Goal: Information Seeking & Learning: Learn about a topic

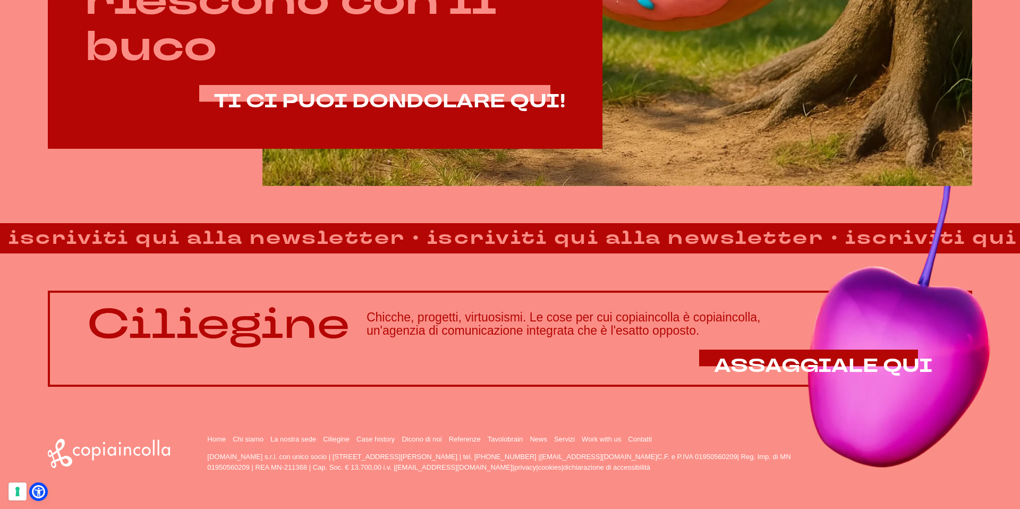
scroll to position [886, 0]
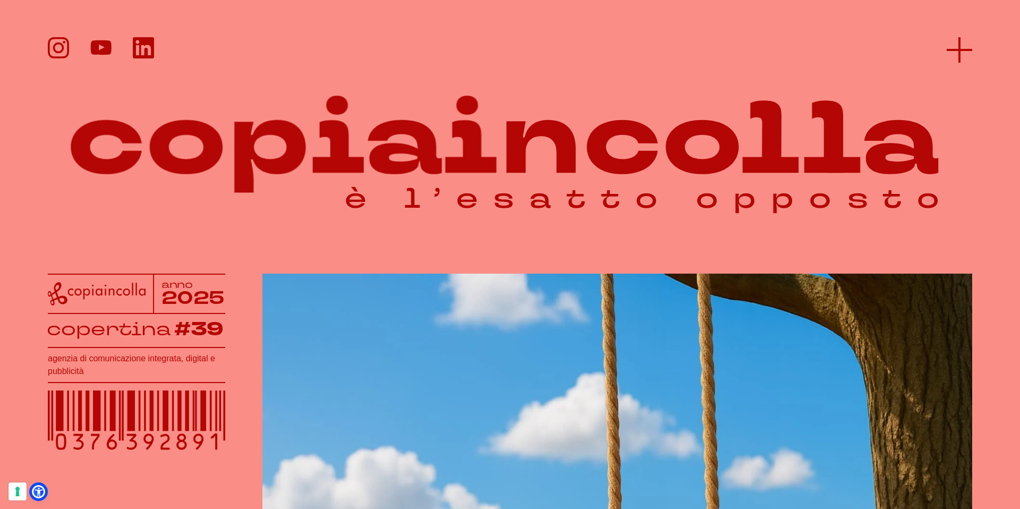
click at [960, 62] on icon at bounding box center [959, 49] width 25 height 25
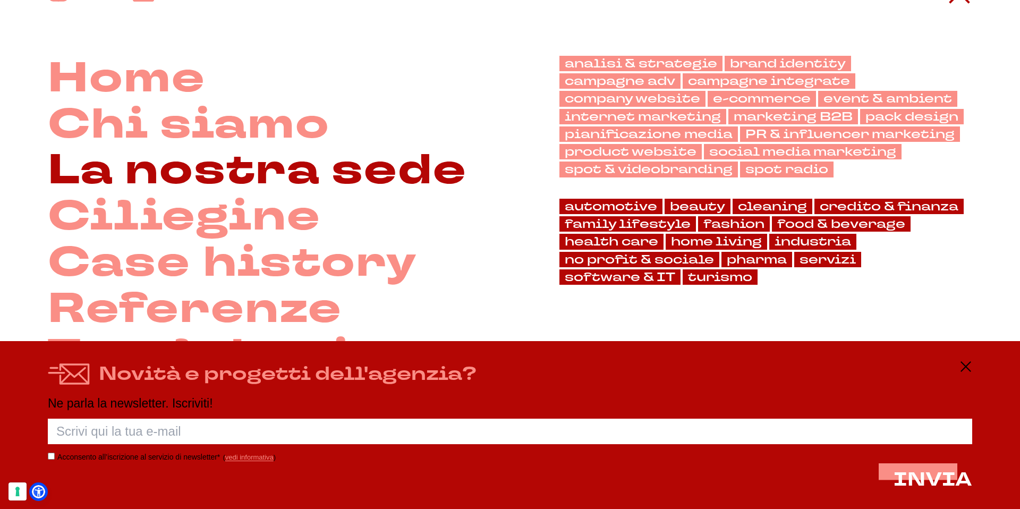
scroll to position [101, 0]
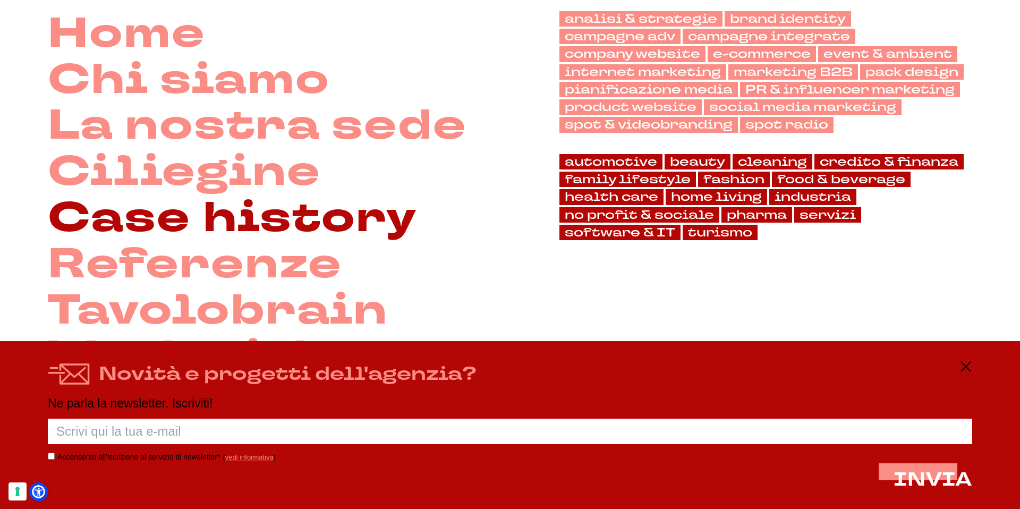
click at [263, 228] on link "Case history" at bounding box center [232, 218] width 369 height 46
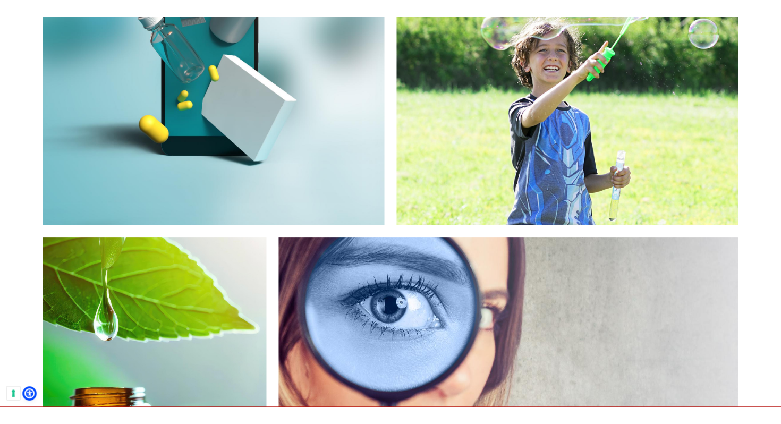
scroll to position [2301, 0]
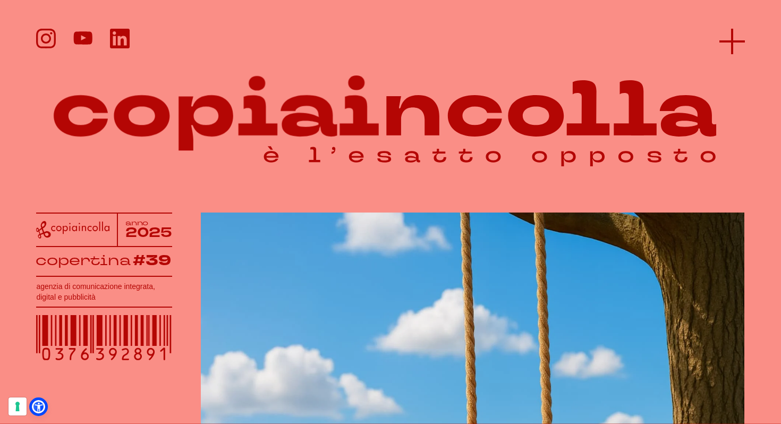
click at [724, 49] on icon at bounding box center [731, 41] width 25 height 25
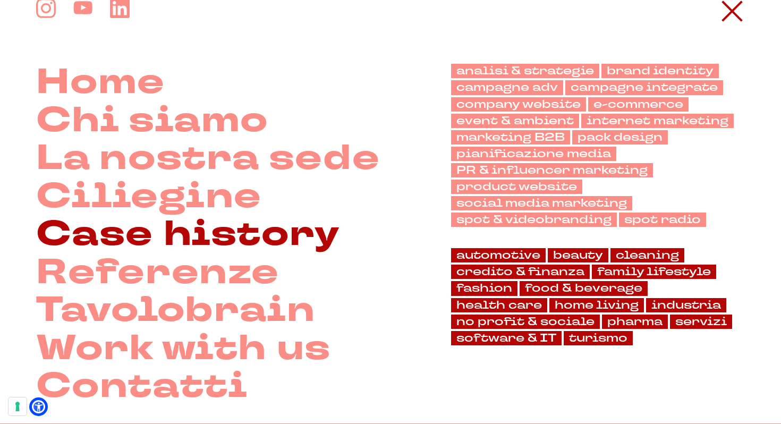
scroll to position [32, 0]
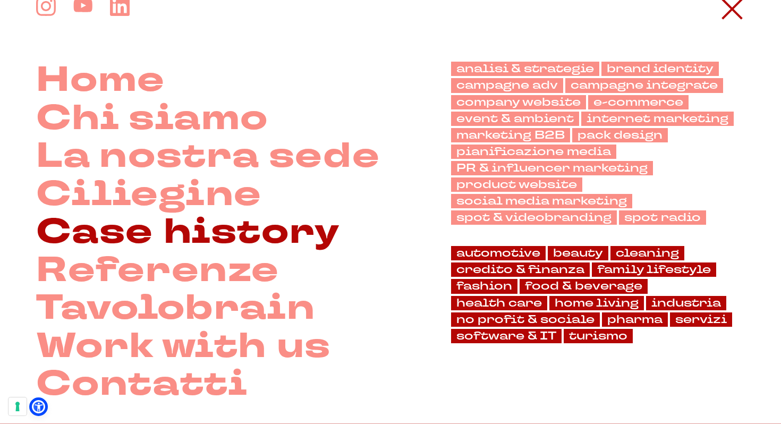
click at [103, 248] on link "Case history" at bounding box center [188, 233] width 304 height 38
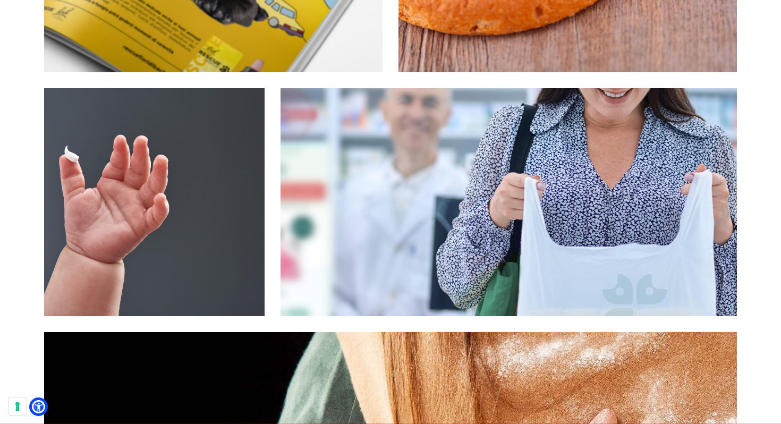
scroll to position [779, 0]
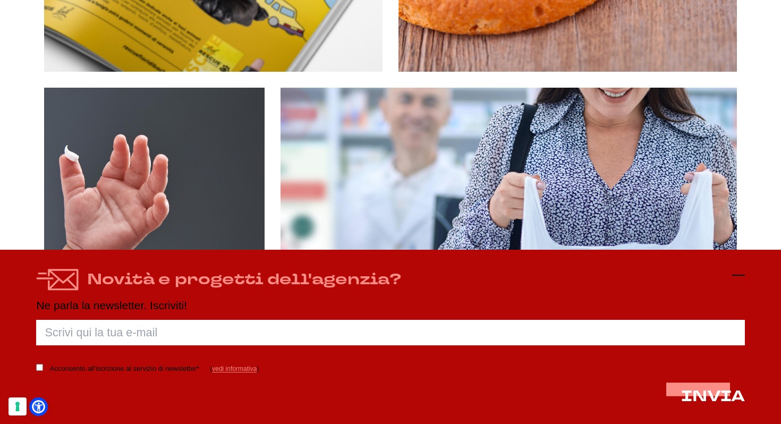
click at [742, 277] on icon at bounding box center [738, 275] width 13 height 13
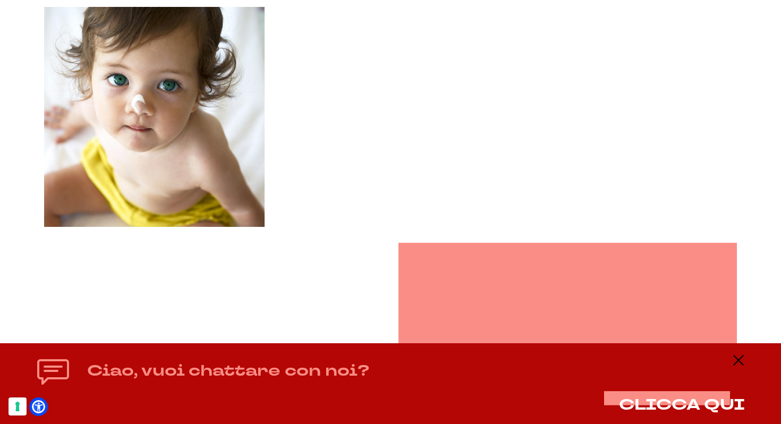
scroll to position [3859, 0]
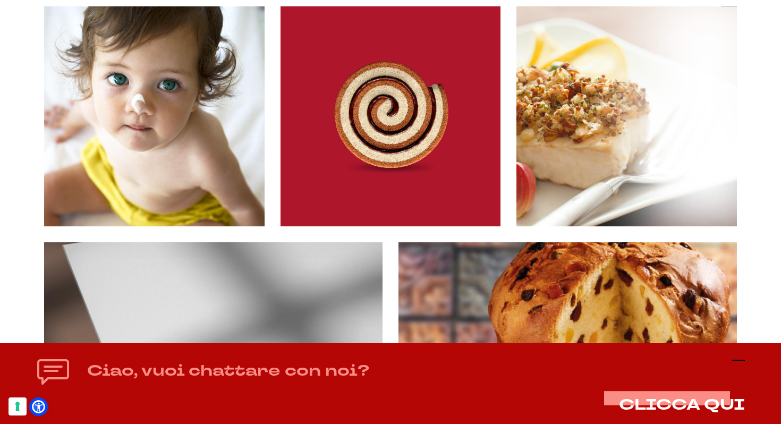
click at [741, 360] on icon at bounding box center [738, 360] width 13 height 13
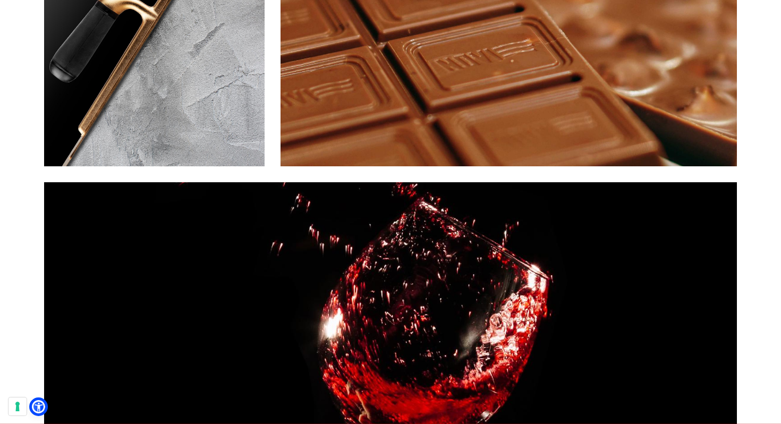
scroll to position [4558, 0]
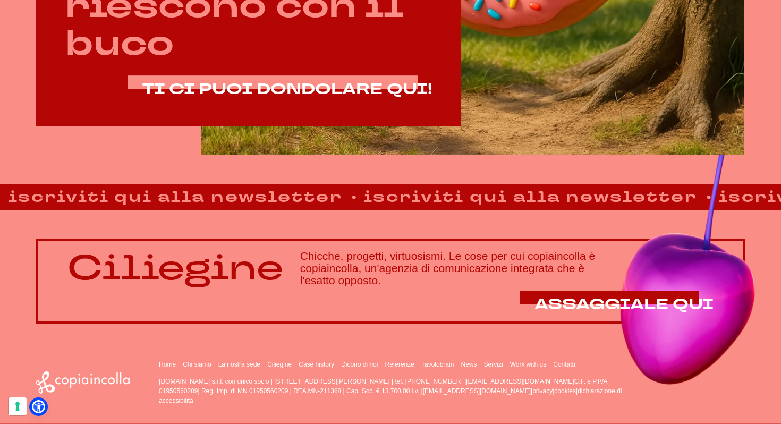
scroll to position [667, 0]
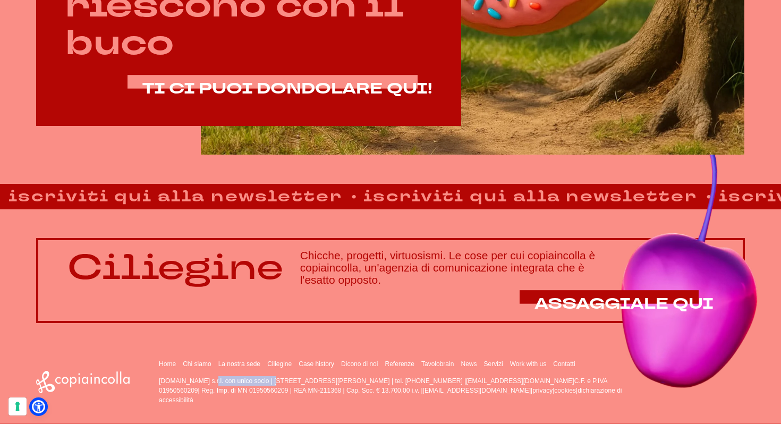
drag, startPoint x: 160, startPoint y: 380, endPoint x: 220, endPoint y: 380, distance: 60.0
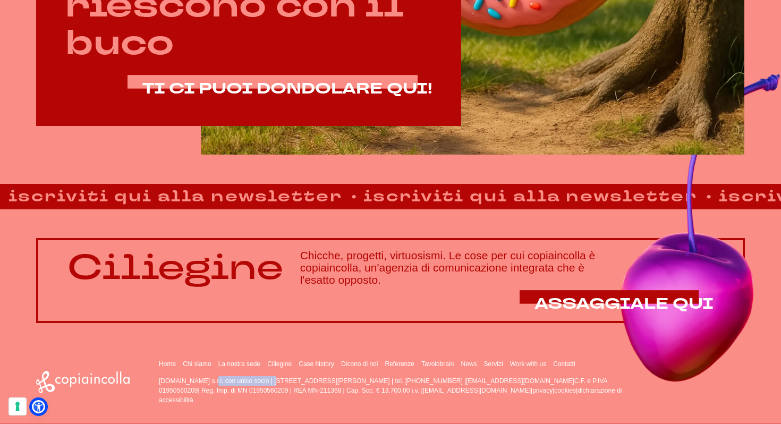
click at [220, 380] on p "copiaincolla.com s.r.l. con unico socio | via Bachelet, 12 | 46051 San Giorgio …" at bounding box center [393, 390] width 469 height 29
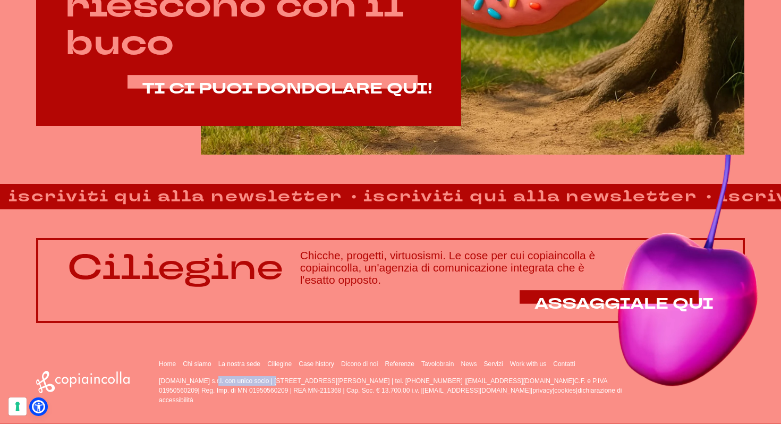
copy p "copiaincolla.com s.r.l."
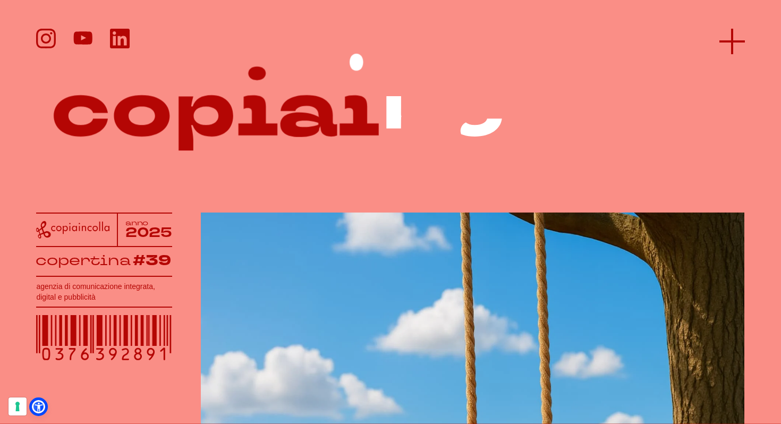
click at [728, 36] on icon at bounding box center [731, 41] width 25 height 25
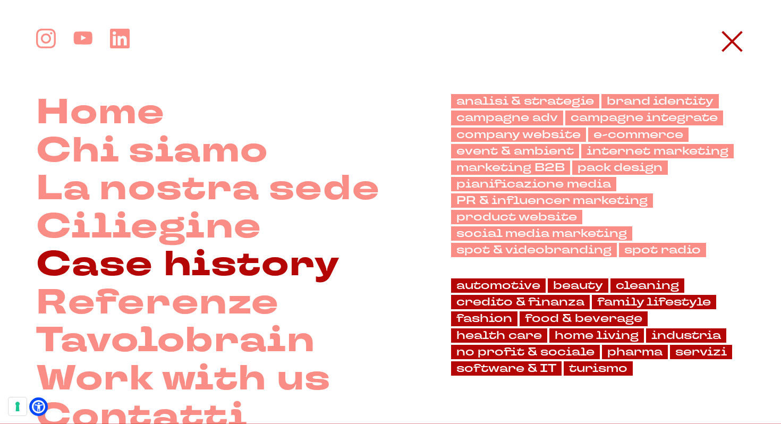
click at [150, 267] on link "Case history" at bounding box center [188, 265] width 304 height 38
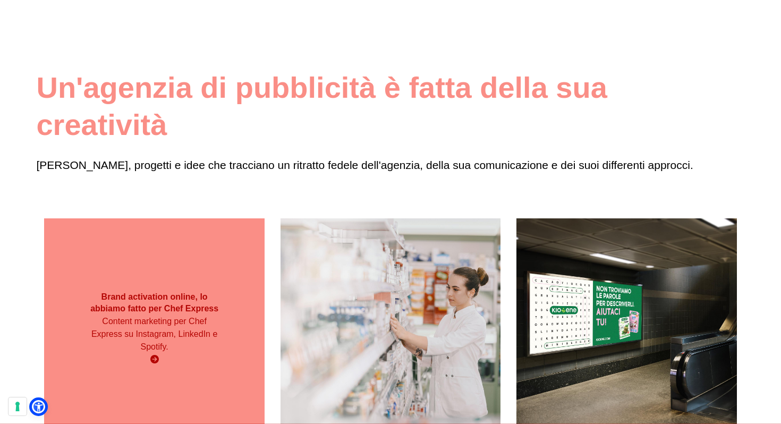
click at [140, 323] on p "Content marketing per Chef Express su Instagram, LinkedIn e Spotify." at bounding box center [154, 334] width 132 height 38
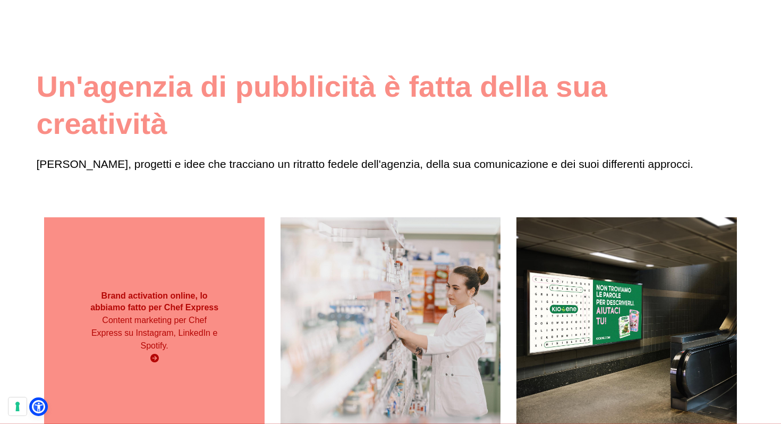
scroll to position [60, 0]
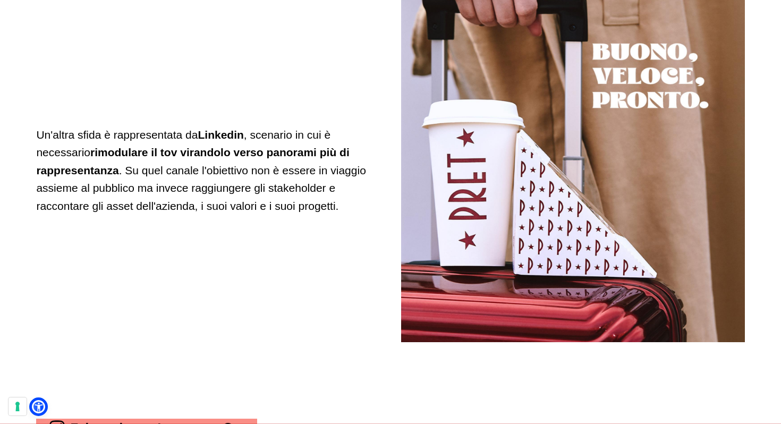
scroll to position [3967, 0]
